Goal: Obtain resource: Download file/media

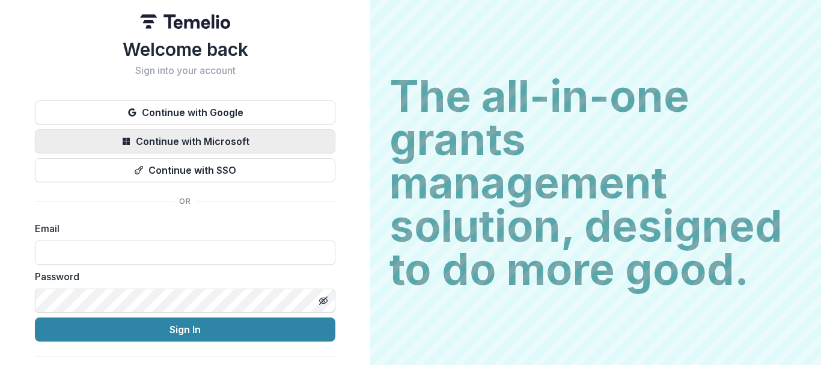
click at [217, 143] on button "Continue with Microsoft" at bounding box center [185, 141] width 301 height 24
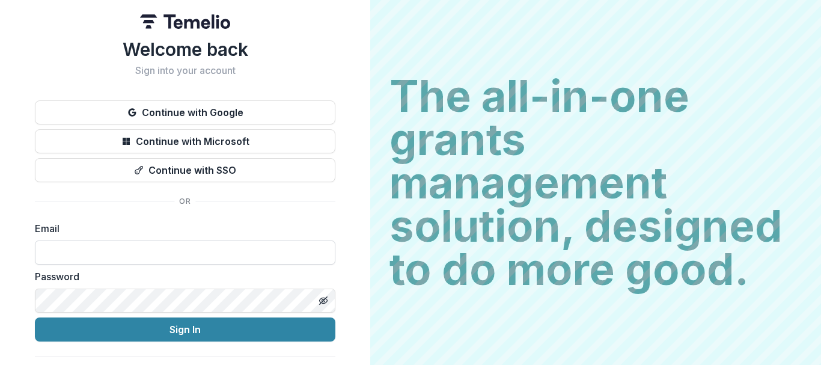
click at [176, 259] on input at bounding box center [185, 253] width 301 height 24
type input "**********"
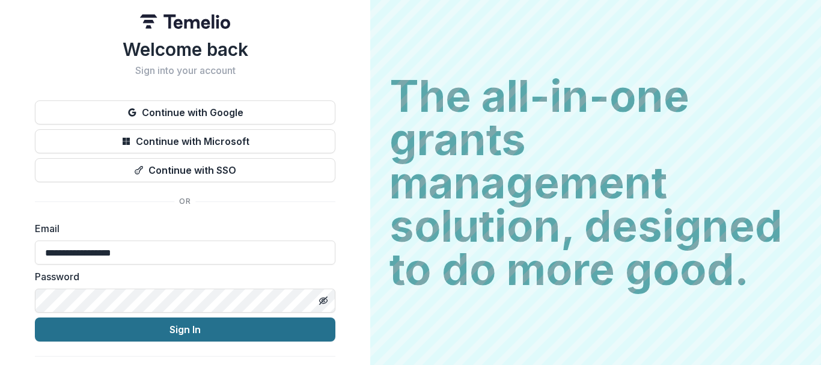
click at [149, 334] on button "Sign In" at bounding box center [185, 330] width 301 height 24
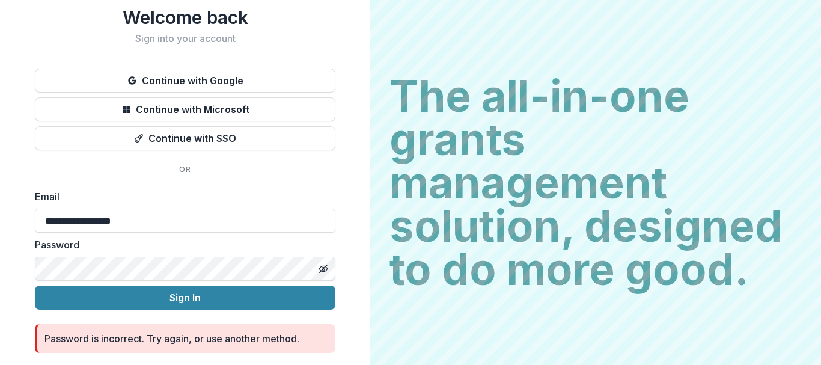
scroll to position [72, 0]
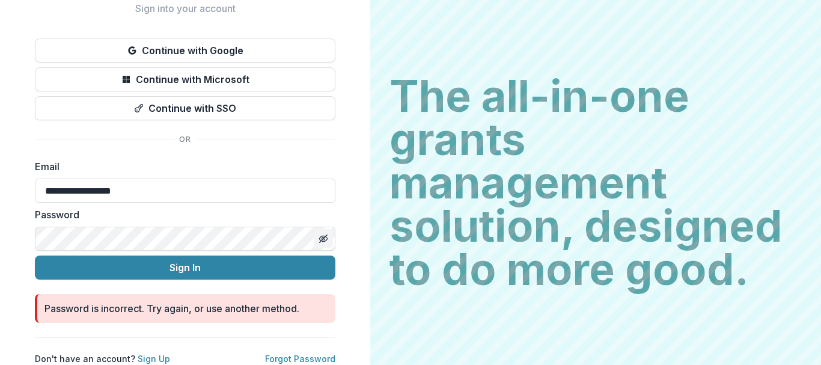
click at [320, 236] on icon "Toggle password visibility" at bounding box center [323, 238] width 6 height 5
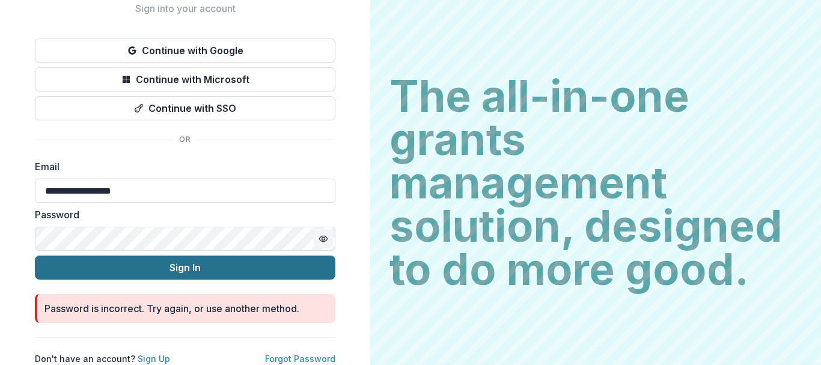
click at [52, 256] on button "Sign In" at bounding box center [185, 268] width 301 height 24
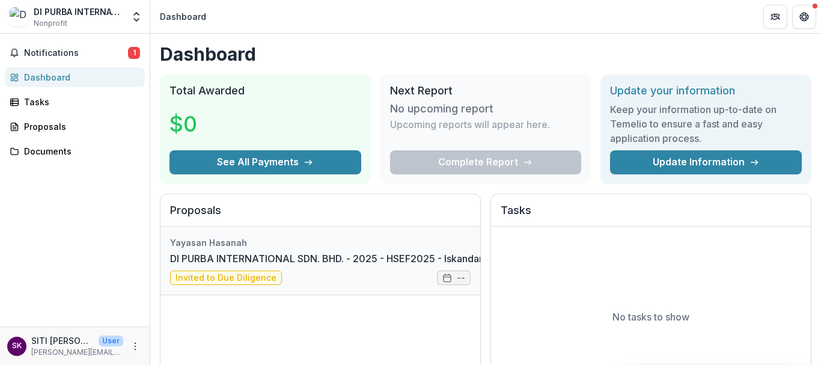
click at [323, 266] on link "DI PURBA INTERNATIONAL SDN. BHD. - 2025 - HSEF2025 - Iskandar Investment Berhad" at bounding box center [370, 258] width 400 height 14
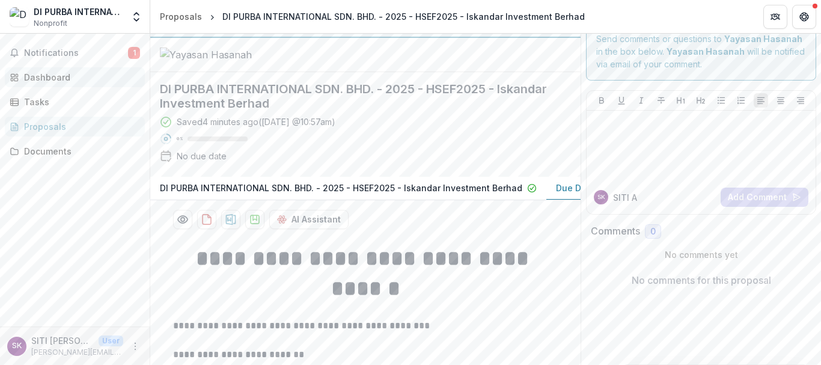
scroll to position [4, 0]
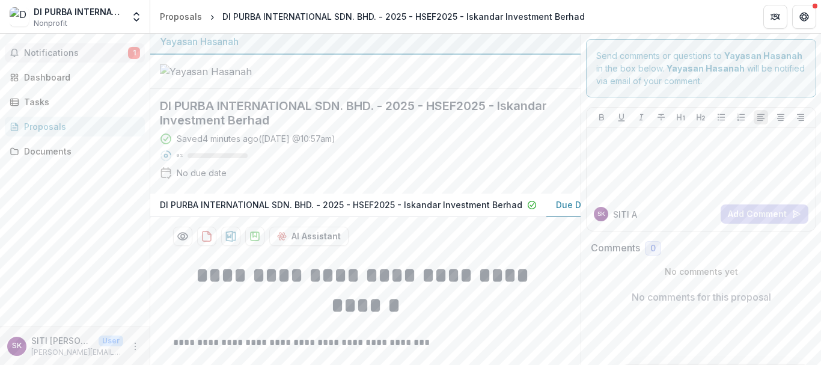
click at [67, 56] on span "Notifications" at bounding box center [76, 53] width 104 height 10
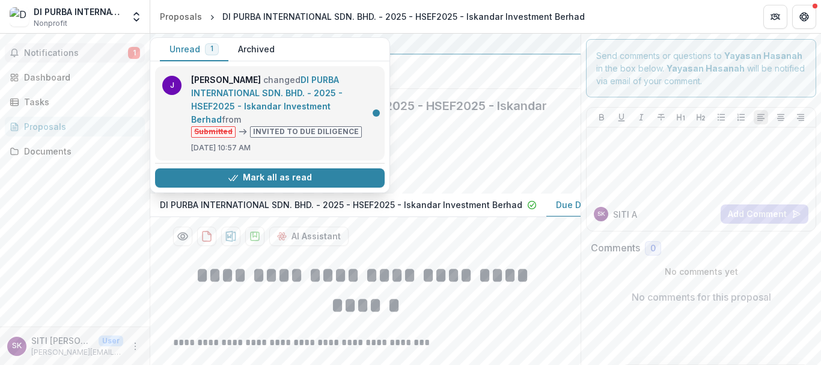
click at [319, 124] on link "DI PURBA INTERNATIONAL SDN. BHD. - 2025 - HSEF2025 - Iskandar Investment Berhad" at bounding box center [267, 100] width 152 height 50
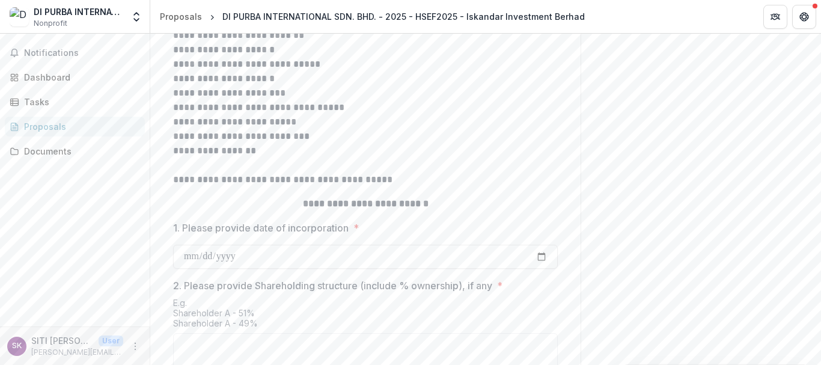
scroll to position [0, 0]
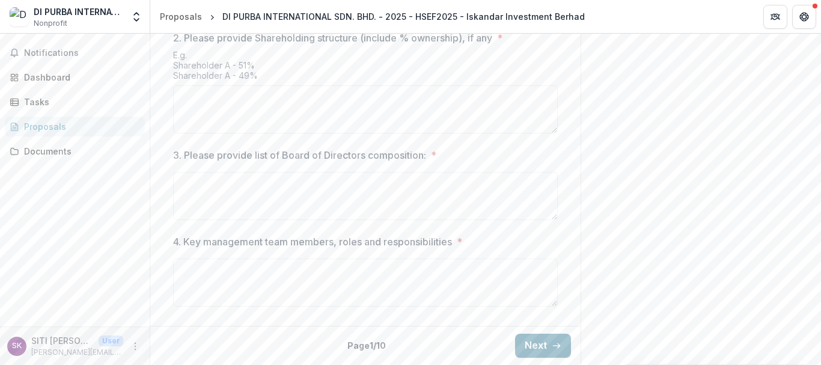
click at [522, 350] on button "Next" at bounding box center [543, 346] width 56 height 24
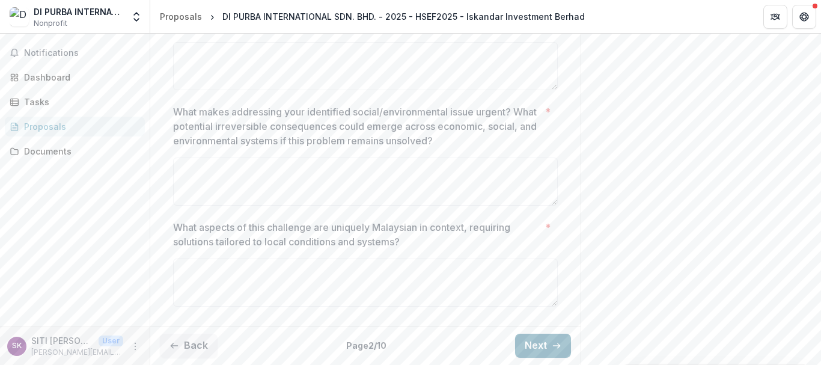
click at [549, 352] on button "Next" at bounding box center [543, 346] width 56 height 24
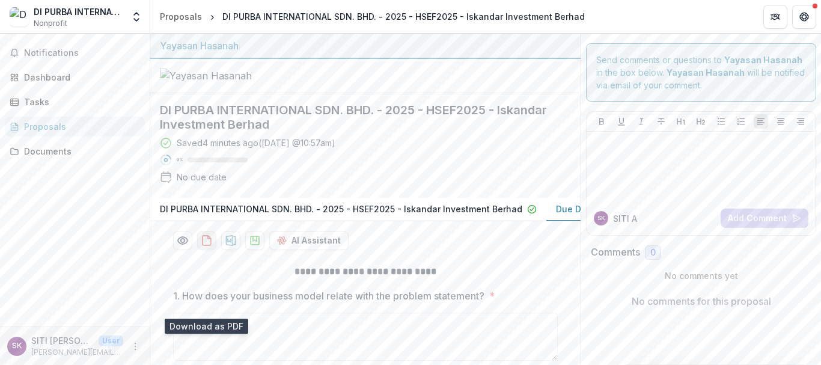
click at [203, 245] on icon "download-proposal" at bounding box center [207, 241] width 8 height 10
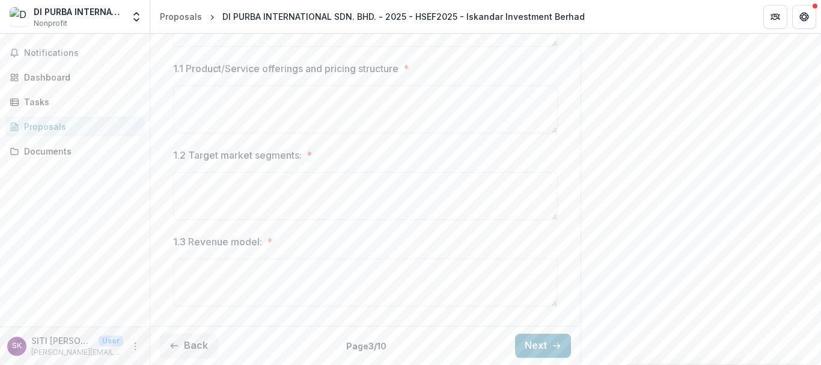
scroll to position [378, 0]
click at [176, 347] on icon "button" at bounding box center [175, 346] width 10 height 10
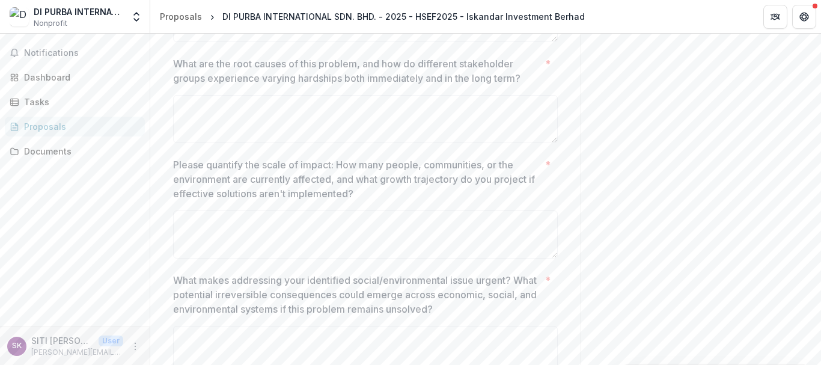
scroll to position [610, 0]
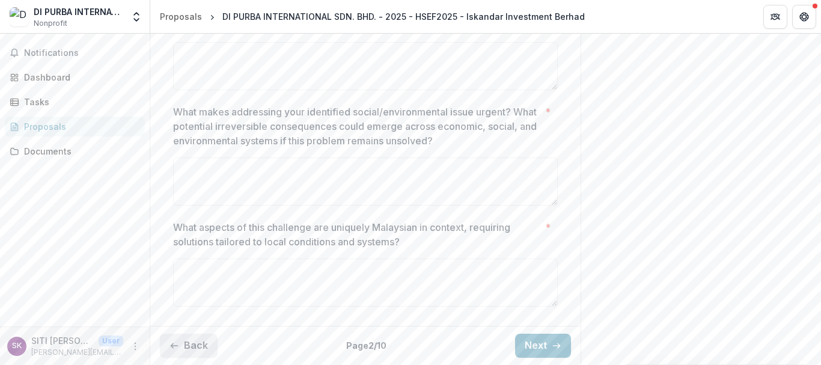
click at [197, 336] on button "Back" at bounding box center [189, 346] width 58 height 24
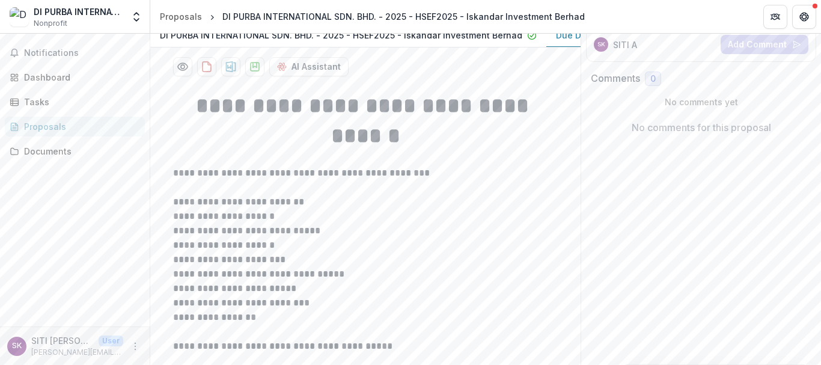
scroll to position [183, 0]
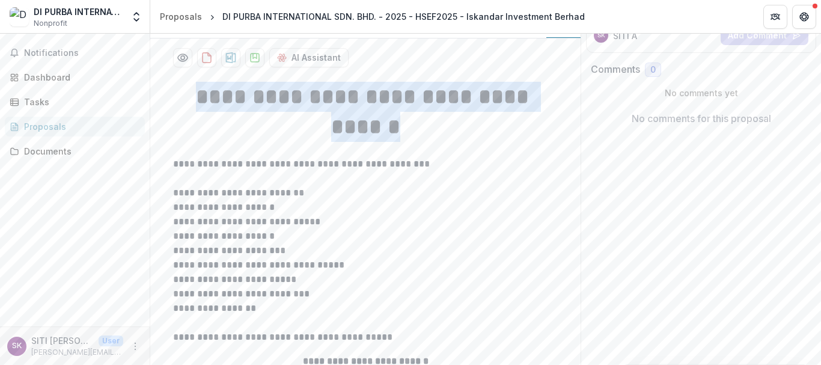
drag, startPoint x: 445, startPoint y: 193, endPoint x: 226, endPoint y: 158, distance: 221.7
click at [226, 143] on h1 "**********" at bounding box center [365, 112] width 385 height 61
copy strong "**********"
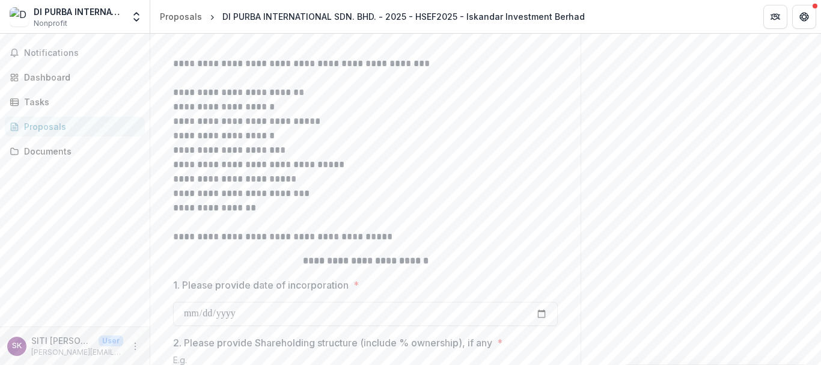
click at [669, 183] on div "Send comments or questions to Yayasan Hasanah in the box below. Yayasan Hasanah…" at bounding box center [701, 209] width 241 height 919
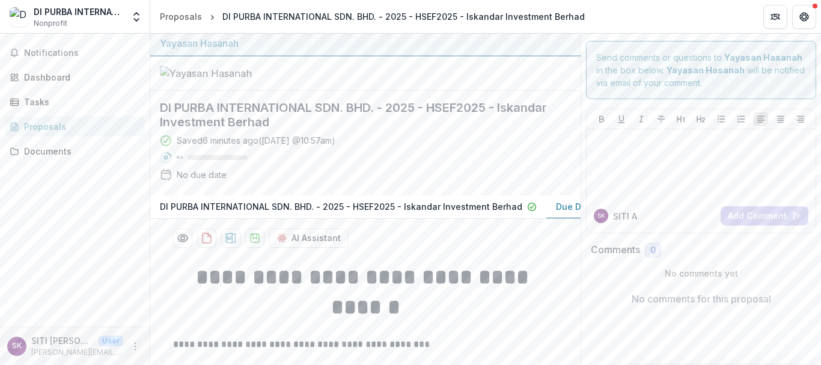
scroll to position [0, 0]
